Goal: Find specific page/section: Locate a particular part of the current website

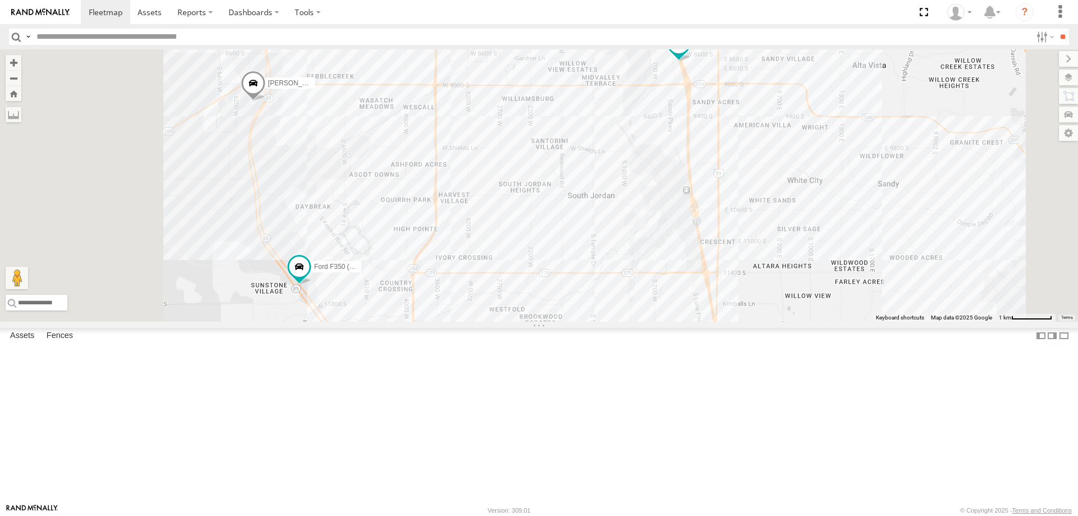
drag, startPoint x: 363, startPoint y: 307, endPoint x: 472, endPoint y: 280, distance: 112.4
click at [472, 280] on div "DEX 2008 Chevy Ford F350 (Shop/R&R) MAX 2017 F150 [PERSON_NAME] -2017 F150 [PER…" at bounding box center [539, 185] width 1078 height 272
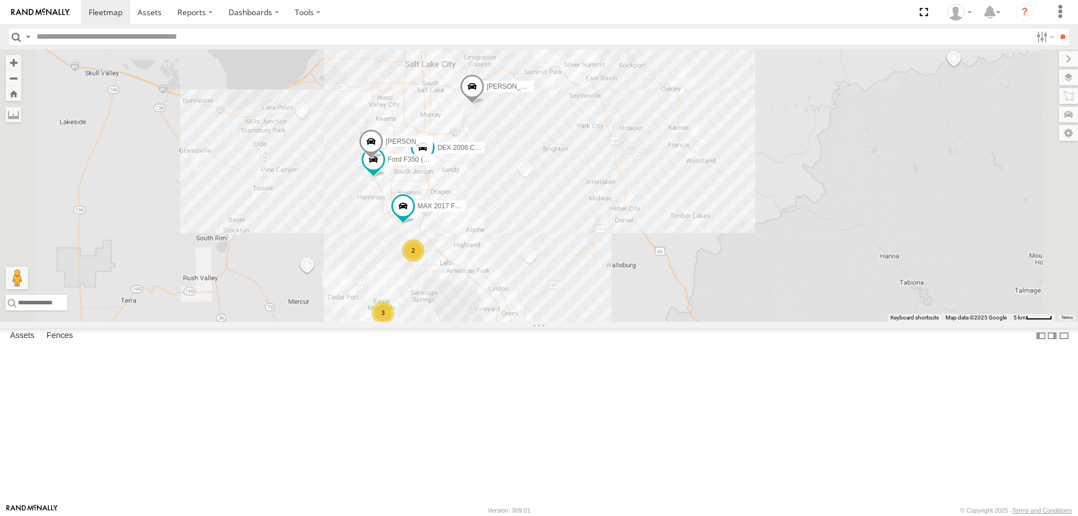
drag, startPoint x: 641, startPoint y: 302, endPoint x: 657, endPoint y: 247, distance: 56.6
click at [657, 248] on div "DEX 2008 Chevy Ford F350 (Shop/R&R) MAX 2017 F150 [PERSON_NAME] -2017 F150 [PER…" at bounding box center [539, 185] width 1078 height 272
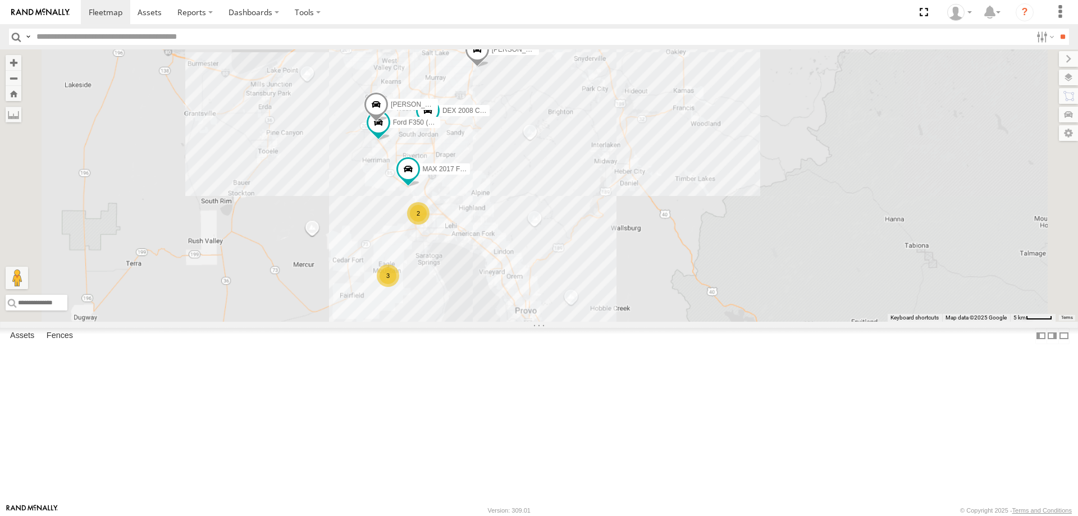
drag, startPoint x: 689, startPoint y: 303, endPoint x: 693, endPoint y: 281, distance: 22.3
click at [693, 281] on div "DEX 2008 Chevy Ford F350 (Shop/R&R) MAX 2017 F150 [PERSON_NAME] -2017 F150 [PER…" at bounding box center [539, 185] width 1078 height 272
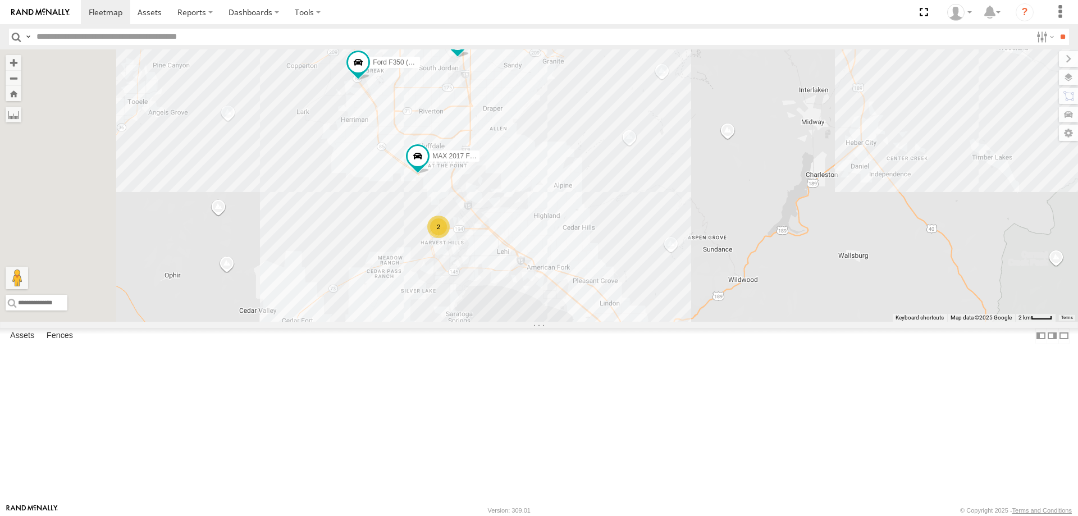
drag, startPoint x: 584, startPoint y: 285, endPoint x: 684, endPoint y: 281, distance: 100.1
click at [684, 281] on div "Ford F350 (Shop/R&R) MAX 2017 F150 [PERSON_NAME] 2016 Chevy 3500 DEX 2008 Chevy…" at bounding box center [539, 185] width 1078 height 272
click at [699, 200] on div "Ford F350 (Shop/R&R) MAX 2017 F150 [PERSON_NAME] 2016 Chevy 3500 DEX 2008 Chevy…" at bounding box center [539, 185] width 1078 height 272
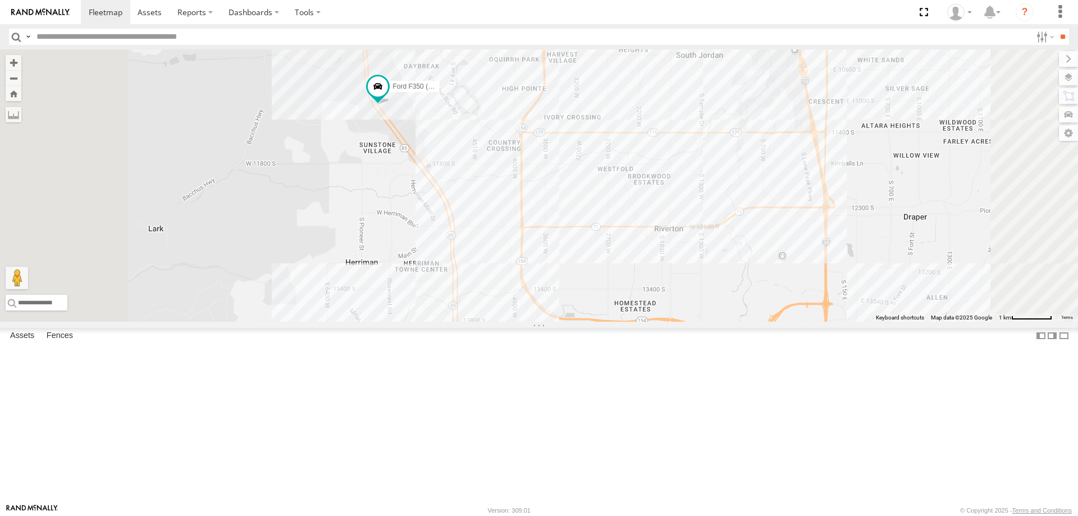
drag, startPoint x: 494, startPoint y: 143, endPoint x: 518, endPoint y: 264, distance: 123.8
click at [518, 263] on div "Ford F350 (Shop/R&R) MAX 2017 F150 [PERSON_NAME] 2016 Chevy 3500 DEX 2008 Chevy" at bounding box center [539, 185] width 1078 height 272
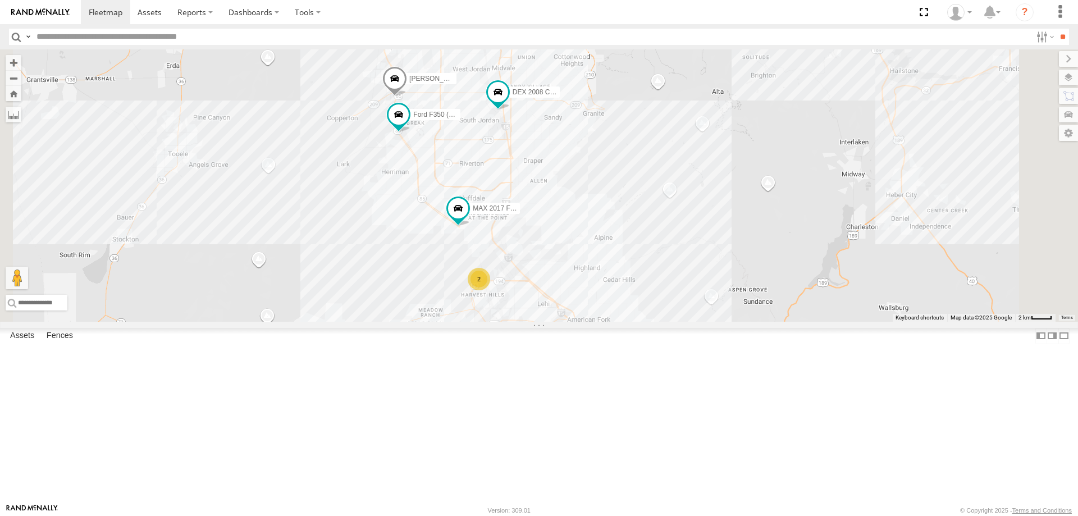
click at [520, 83] on span "[PERSON_NAME] 2016 Chevy 3500" at bounding box center [464, 79] width 110 height 8
click at [505, 316] on div "Ford F350 (Shop/R&R) MAX 2017 F150 [PERSON_NAME] 2016 Chevy 3500 DEX 2008 Chevy…" at bounding box center [539, 185] width 1078 height 272
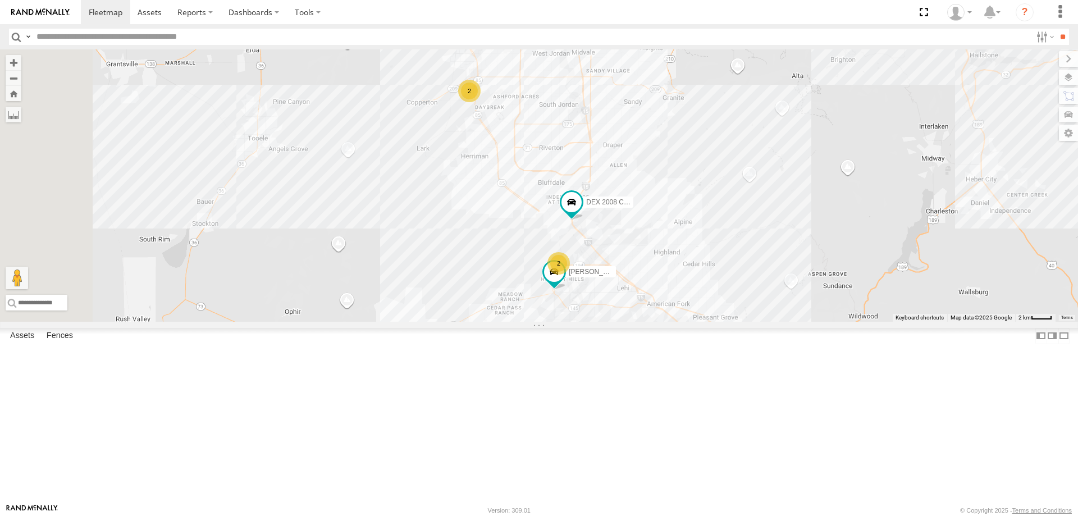
drag, startPoint x: 771, startPoint y: 315, endPoint x: 789, endPoint y: 202, distance: 113.9
click at [789, 202] on div "[PERSON_NAME] -2017 F150 DEX 2008 Chevy JAKE 2014 Chevy 2 2" at bounding box center [539, 185] width 1078 height 272
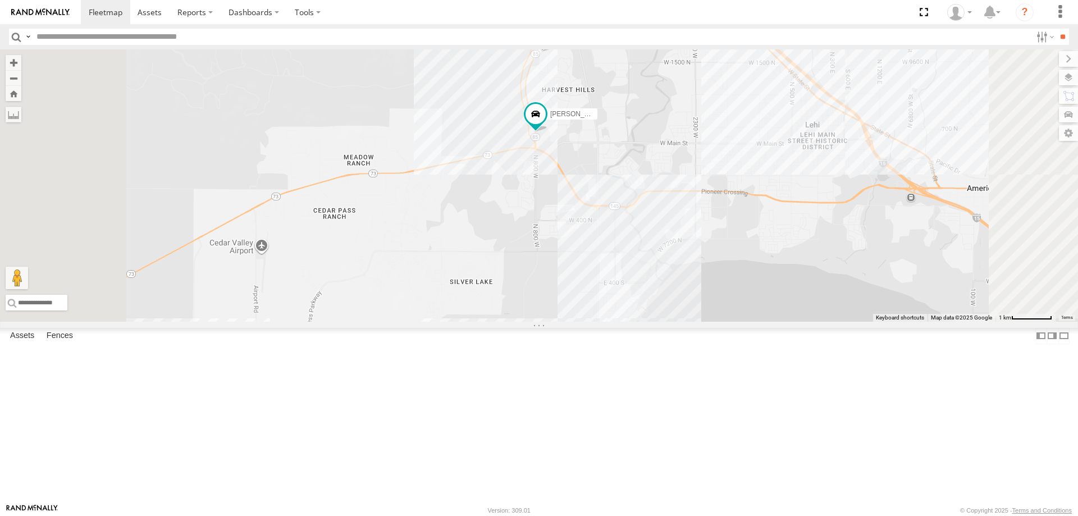
drag, startPoint x: 707, startPoint y: 153, endPoint x: 720, endPoint y: 189, distance: 38.4
click at [720, 189] on div "[PERSON_NAME] -2017 F150 DEX 2008 Chevy JAKE 2014 [PERSON_NAME] 2017 E350 GT1 […" at bounding box center [539, 185] width 1078 height 272
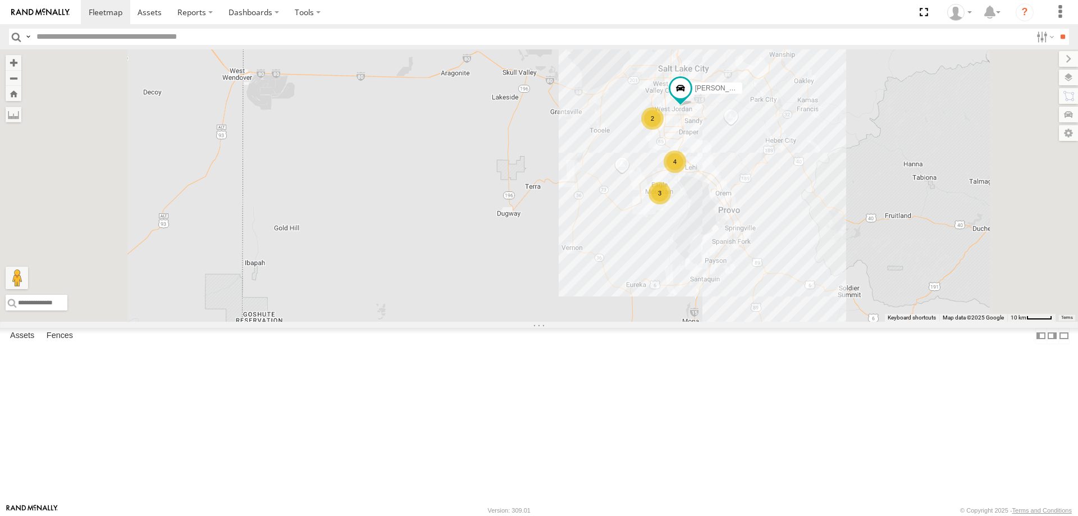
click at [0, 0] on div "[PERSON_NAME]- 2022 F150" at bounding box center [0, 0] width 0 height 0
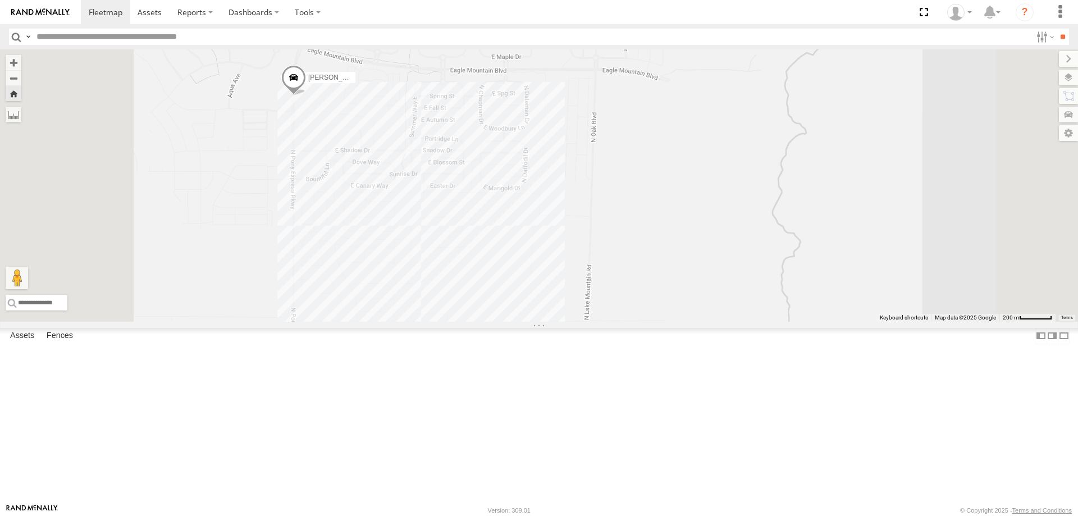
click at [400, 81] on span "[PERSON_NAME]- 2022 F150" at bounding box center [354, 78] width 92 height 8
click at [793, 236] on div "[PERSON_NAME]- 2022 F150 [PERSON_NAME]- 2022 F150 All Assets N Pony Express Pkw…" at bounding box center [539, 185] width 1078 height 272
